Goal: Task Accomplishment & Management: Use online tool/utility

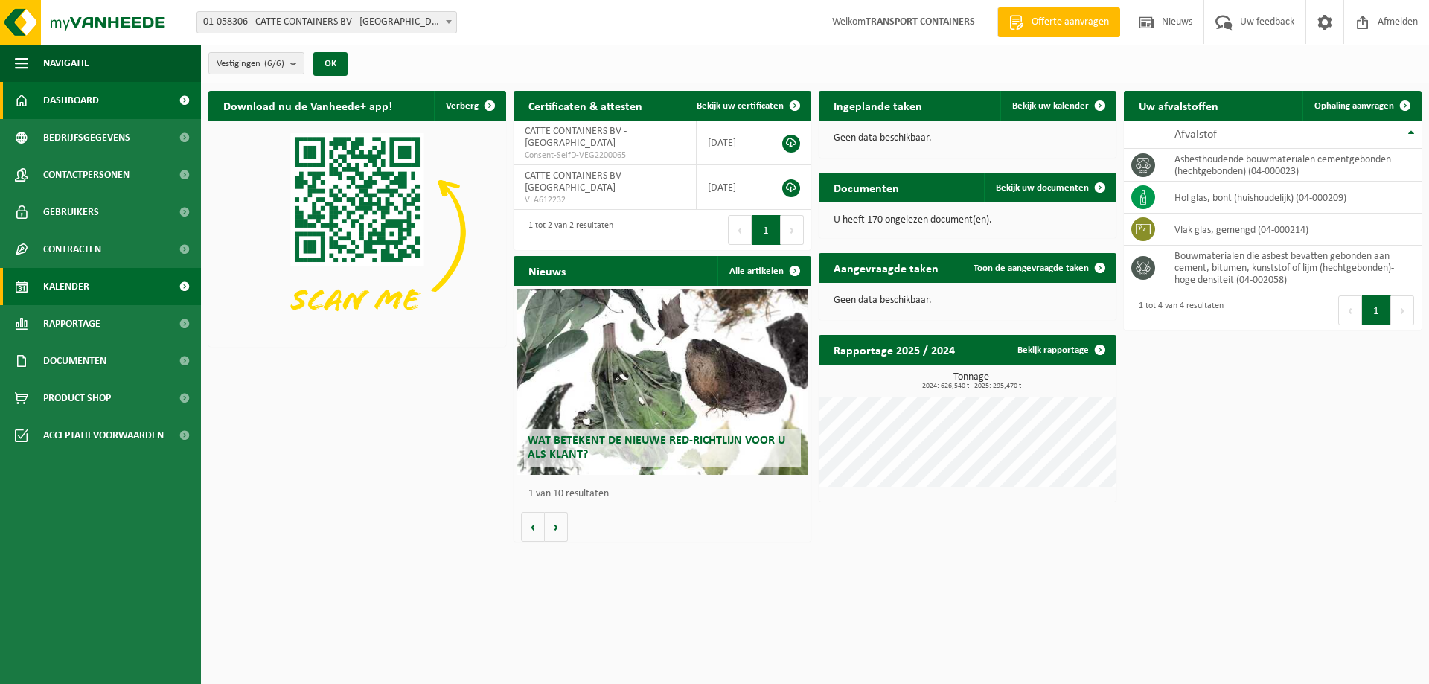
click at [83, 287] on span "Kalender" at bounding box center [66, 286] width 46 height 37
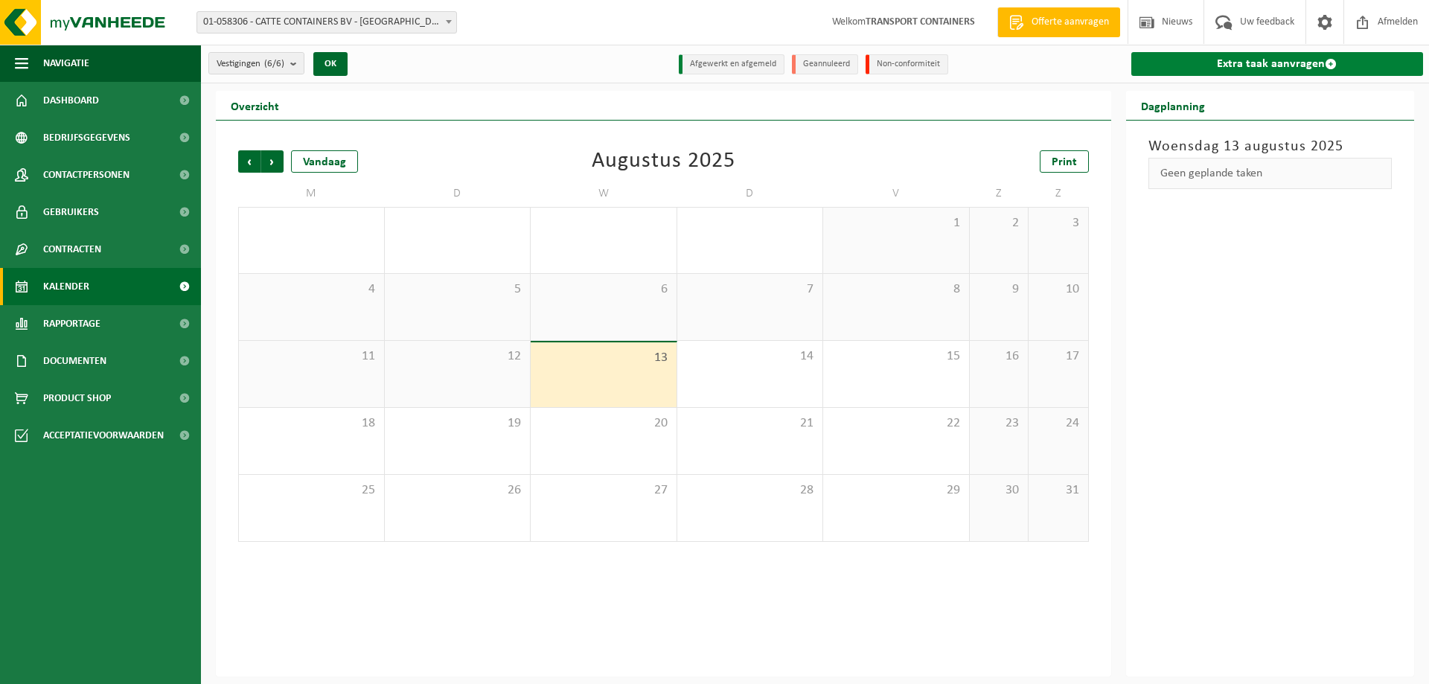
click at [1259, 57] on link "Extra taak aanvragen" at bounding box center [1278, 64] width 293 height 24
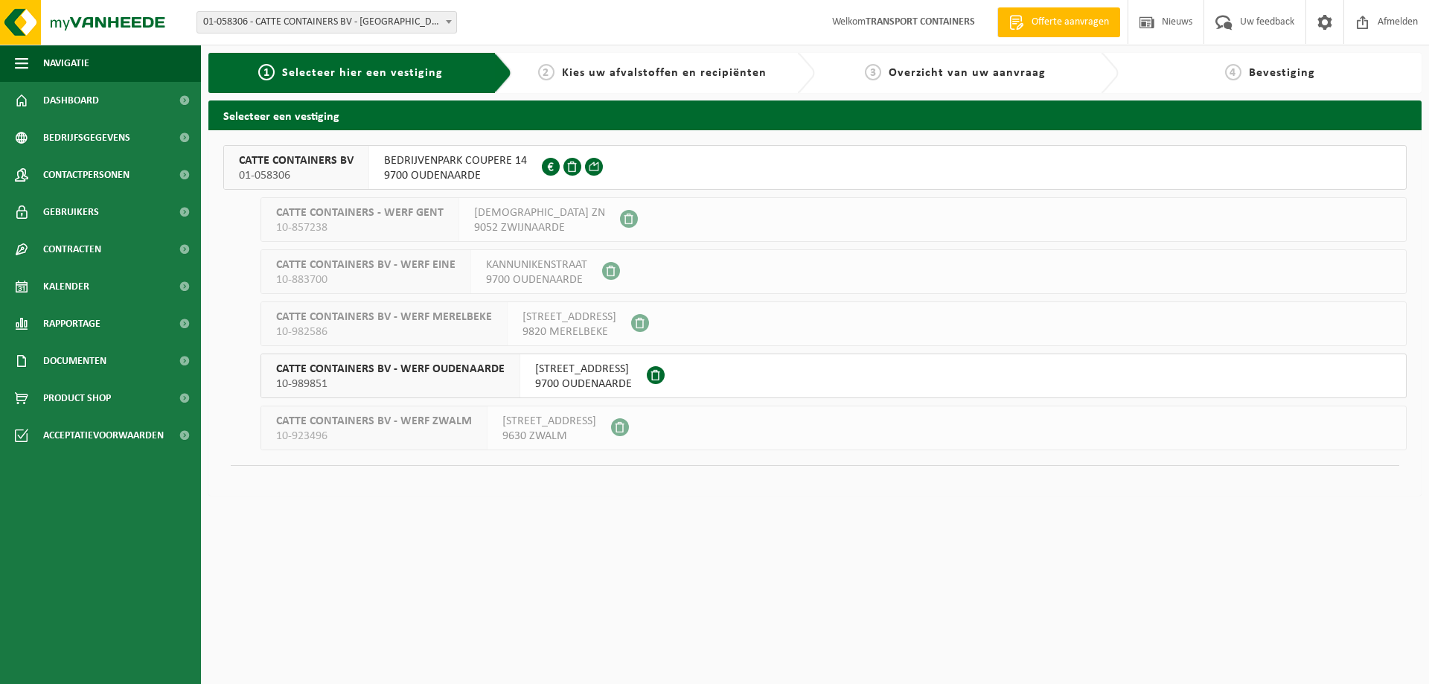
click at [424, 166] on span "BEDRIJVENPARK COUPERE 14" at bounding box center [455, 160] width 143 height 15
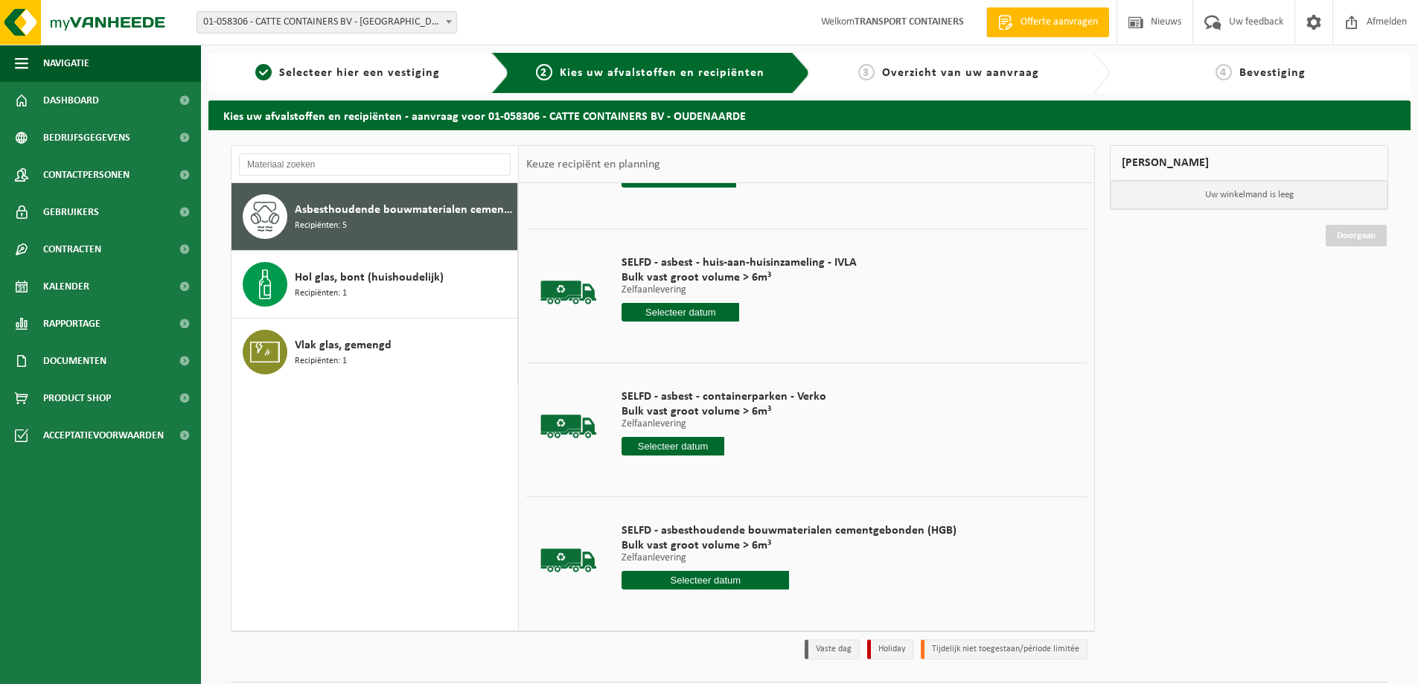
scroll to position [208, 0]
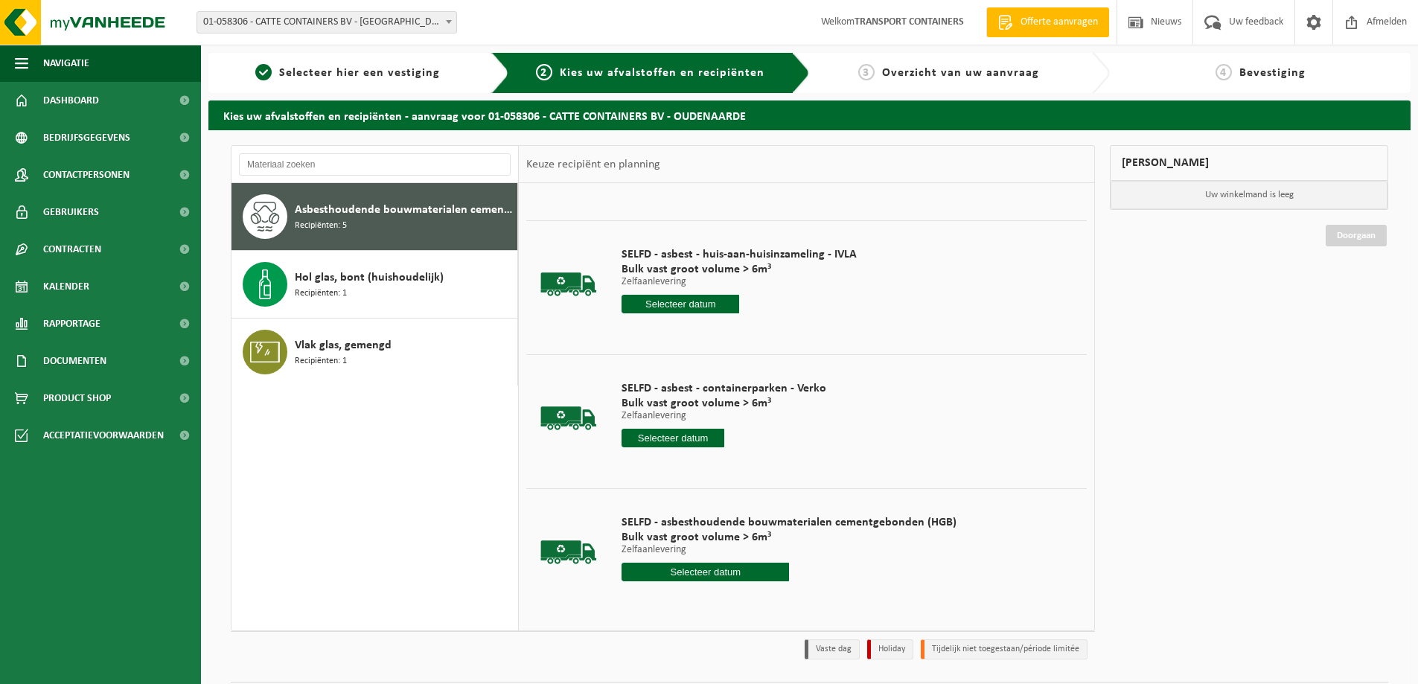
click at [681, 569] on input "text" at bounding box center [706, 572] width 168 height 19
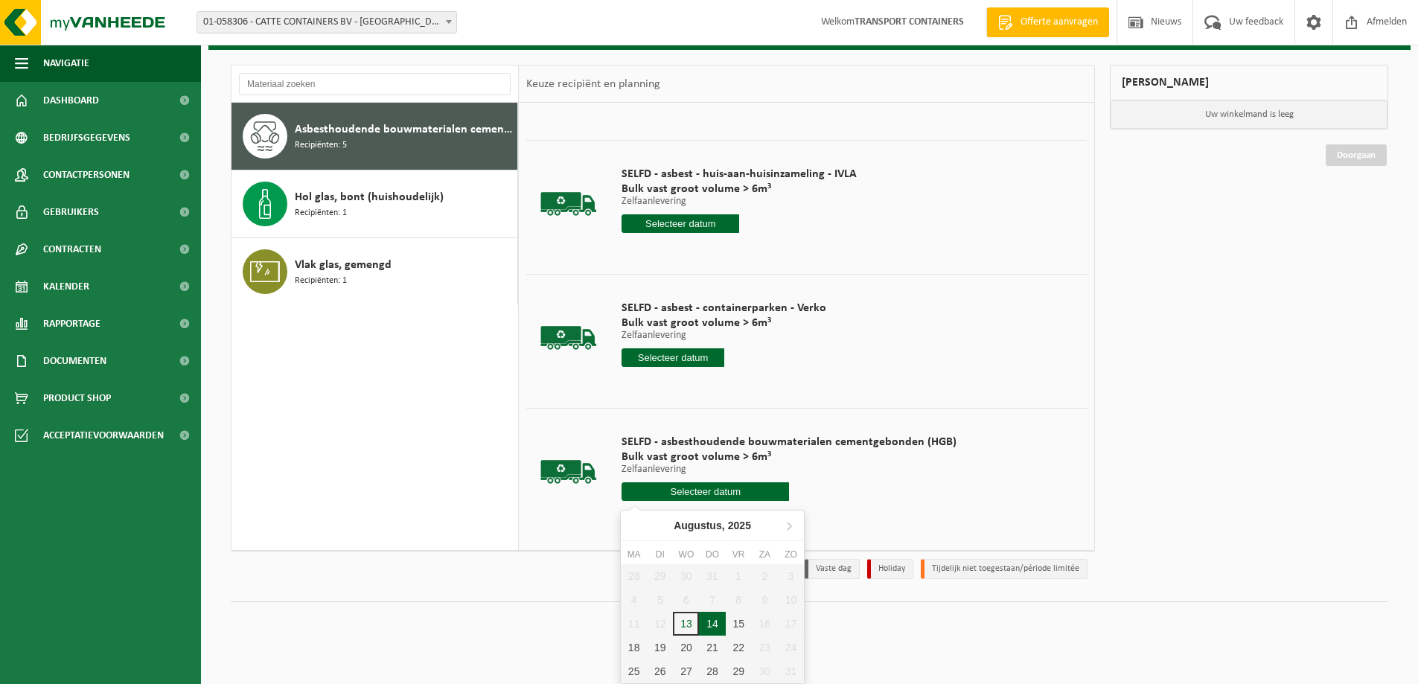
click at [711, 621] on div "14" at bounding box center [712, 624] width 26 height 24
type input "Van 2025-08-14"
type input "2025-08-14"
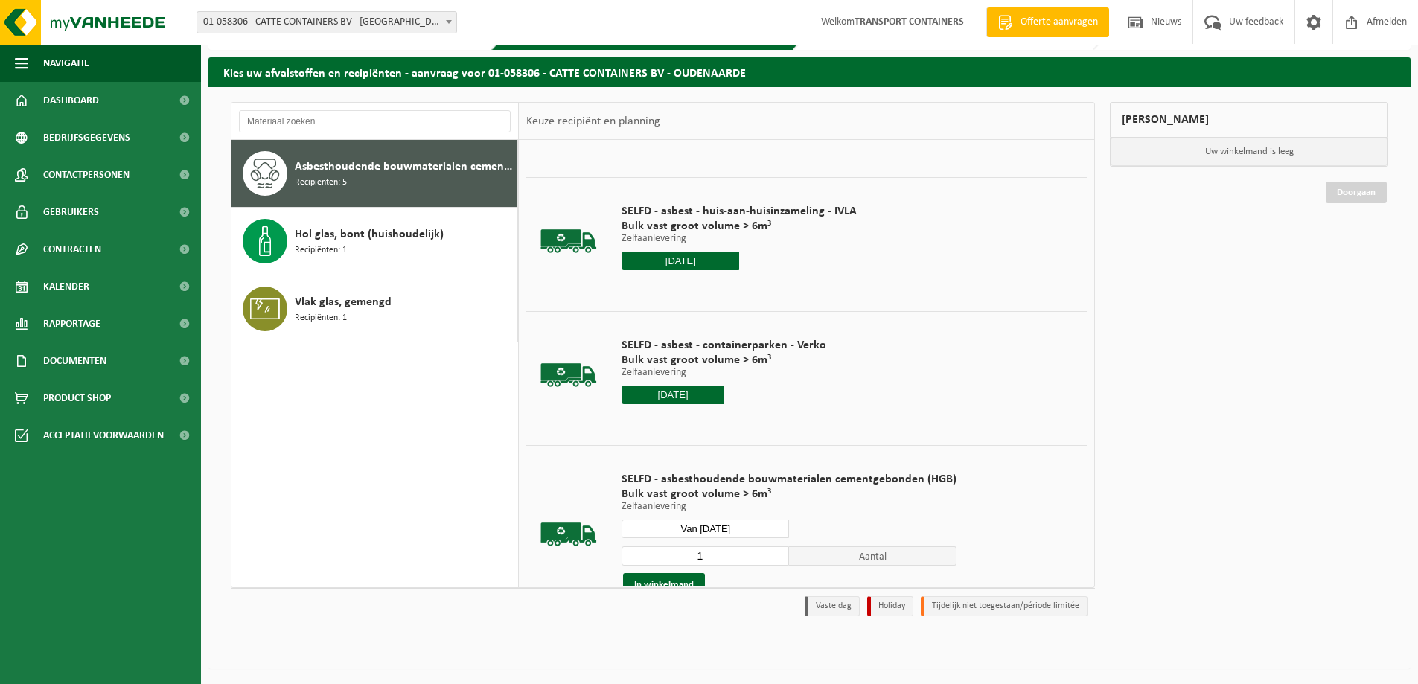
scroll to position [43, 0]
click at [732, 558] on input "1" at bounding box center [706, 555] width 168 height 19
type input "2"
click at [773, 553] on input "2" at bounding box center [706, 555] width 168 height 19
click at [685, 581] on button "In winkelmand" at bounding box center [664, 585] width 82 height 24
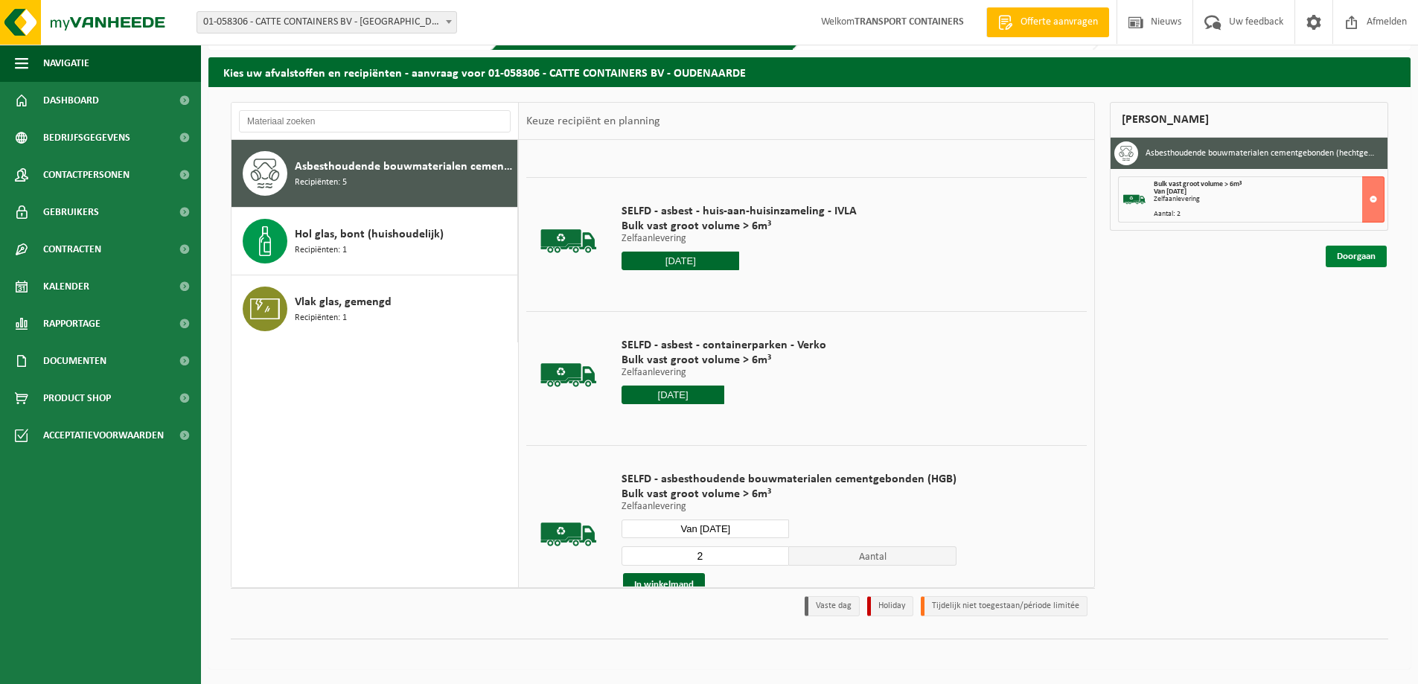
click at [1353, 257] on link "Doorgaan" at bounding box center [1356, 257] width 61 height 22
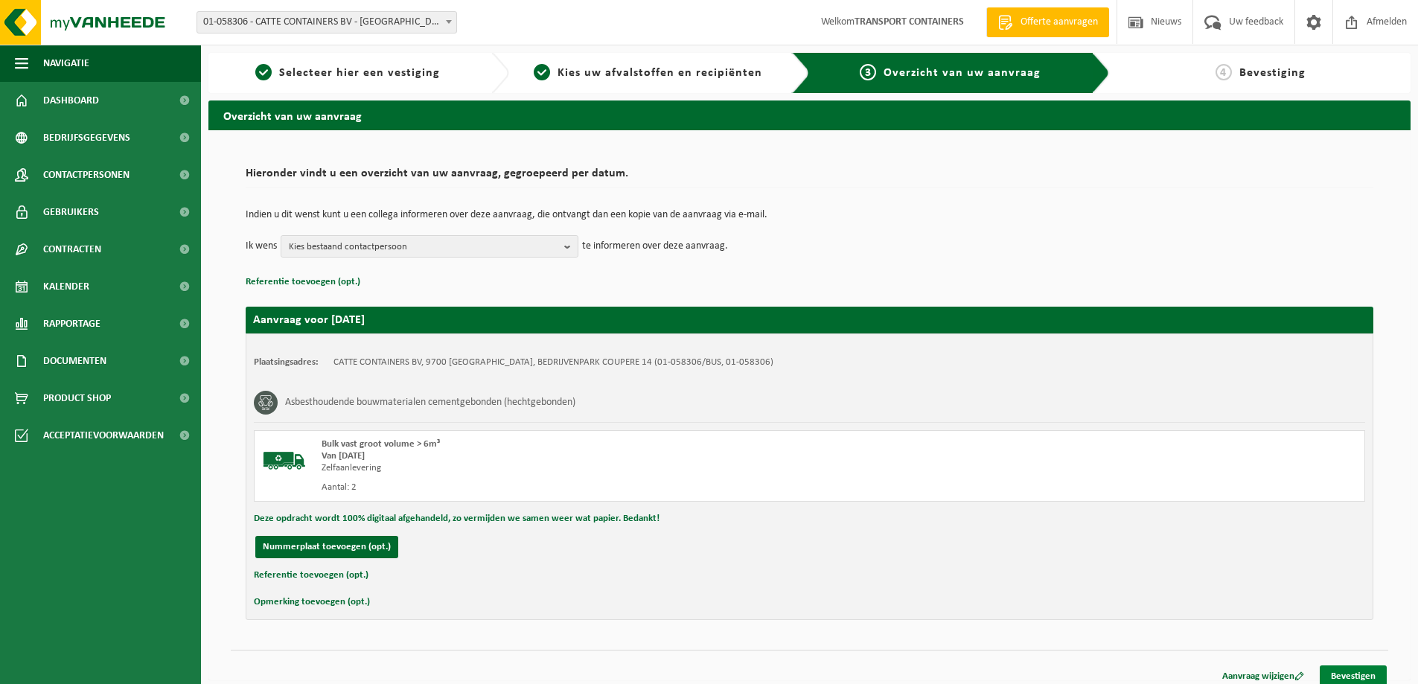
click at [1365, 672] on link "Bevestigen" at bounding box center [1353, 677] width 67 height 22
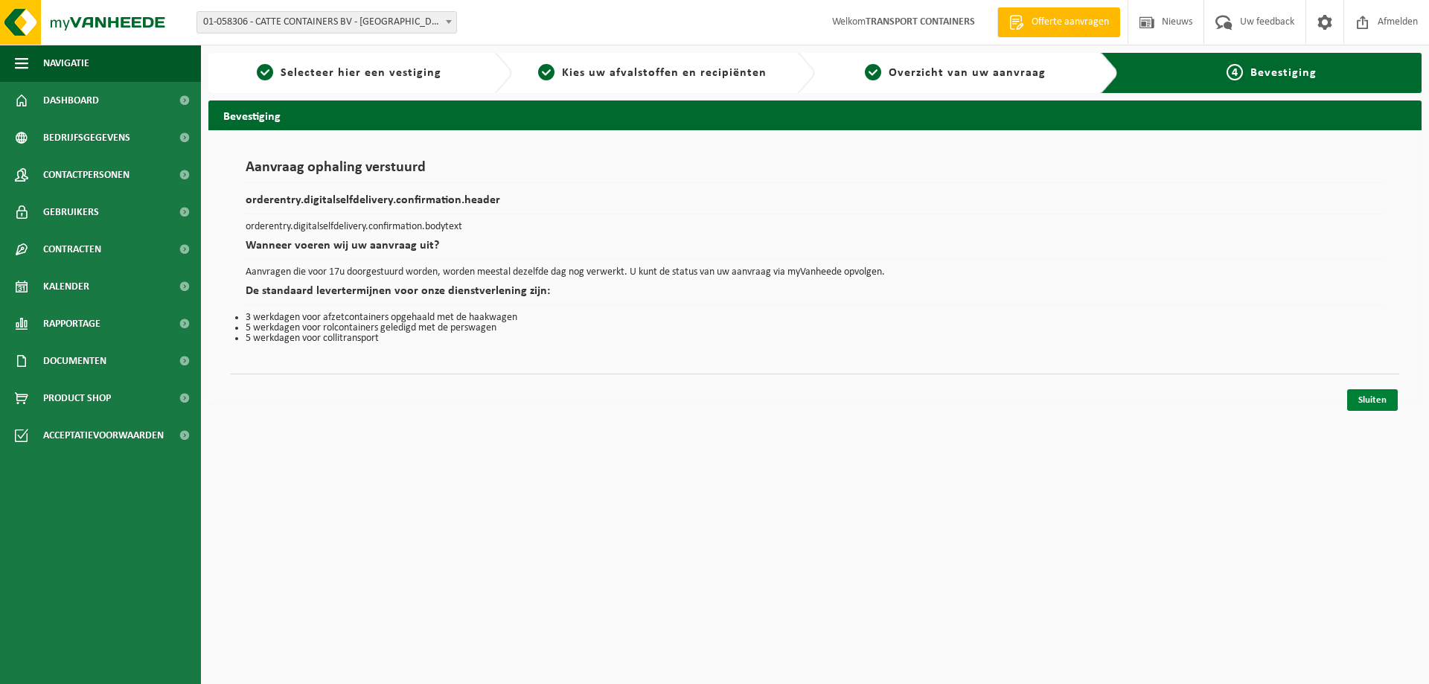
click at [1377, 402] on link "Sluiten" at bounding box center [1373, 400] width 51 height 22
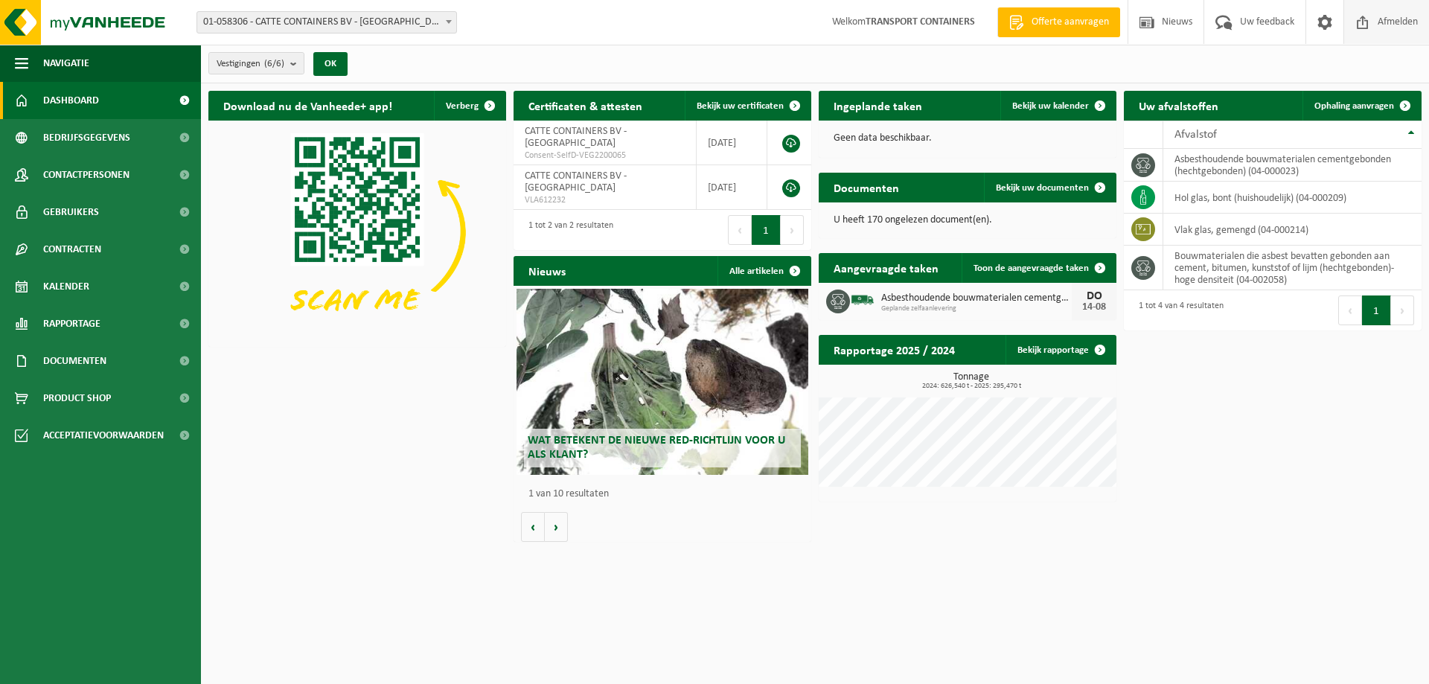
click at [1389, 21] on span "Afmelden" at bounding box center [1398, 22] width 48 height 44
